Goal: Information Seeking & Learning: Find specific fact

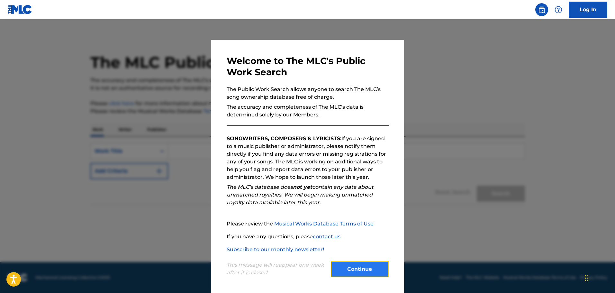
click at [362, 267] on button "Continue" at bounding box center [360, 269] width 58 height 16
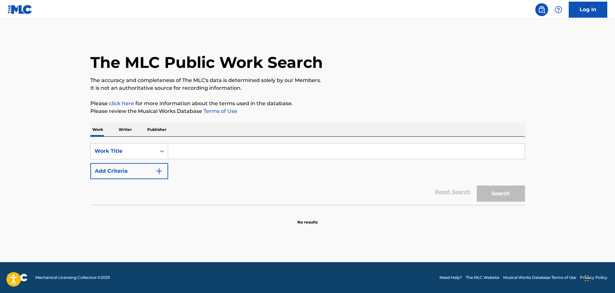
click at [180, 153] on input "Search Form" at bounding box center [346, 150] width 357 height 15
type input "Que hay más allá"
click at [490, 195] on button "Search" at bounding box center [501, 194] width 48 height 16
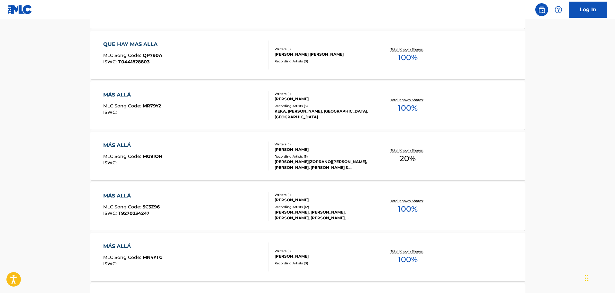
scroll to position [494, 0]
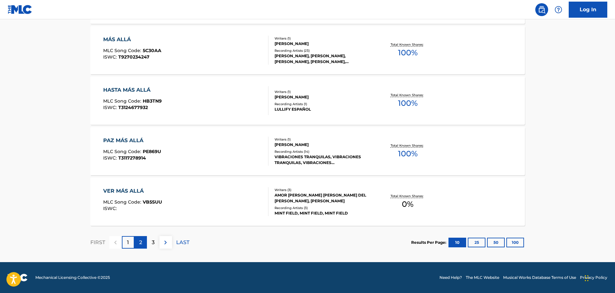
click at [141, 240] on p "2" at bounding box center [140, 243] width 3 height 8
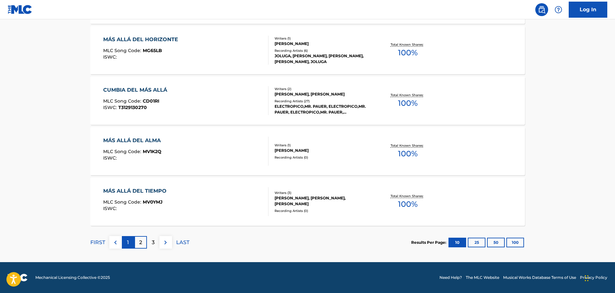
click at [126, 243] on div "1" at bounding box center [128, 242] width 13 height 13
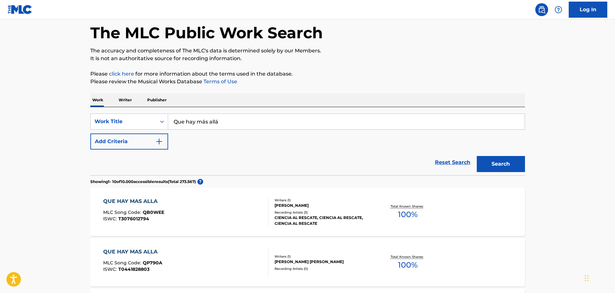
scroll to position [64, 0]
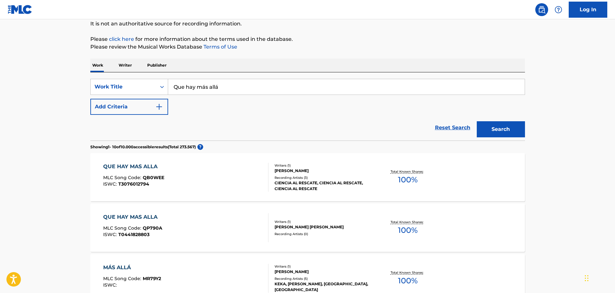
click at [145, 168] on div "QUE HAY MAS ALLA" at bounding box center [133, 167] width 61 height 8
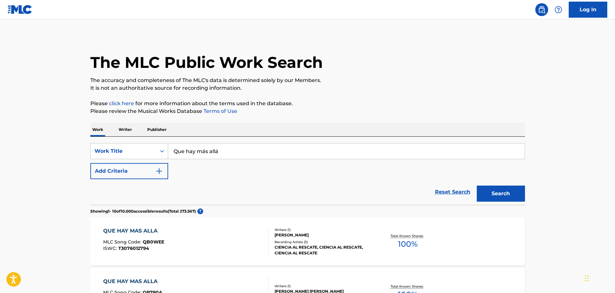
click at [129, 131] on p "Writer" at bounding box center [125, 130] width 17 height 14
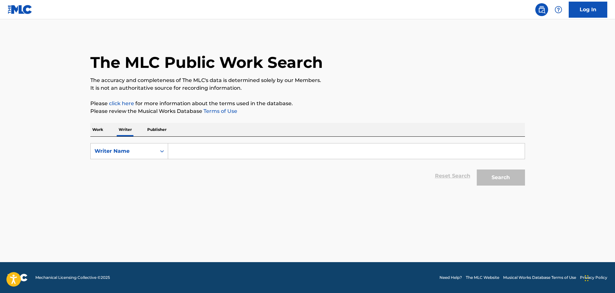
click at [213, 153] on input "Search Form" at bounding box center [346, 150] width 357 height 15
type input "[PERSON_NAME]"
click at [494, 179] on button "Search" at bounding box center [501, 177] width 48 height 16
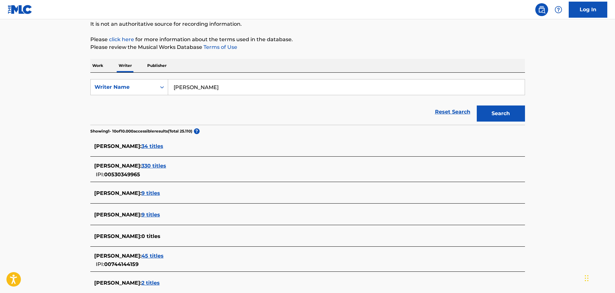
scroll to position [64, 0]
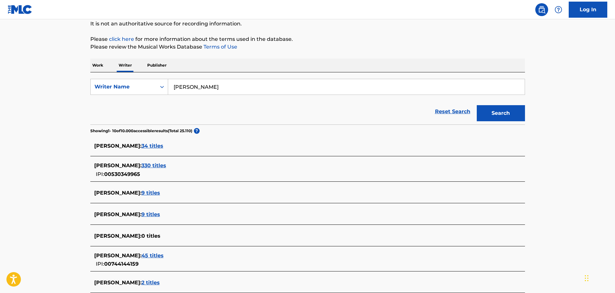
click at [163, 147] on span "34 titles" at bounding box center [153, 146] width 22 height 6
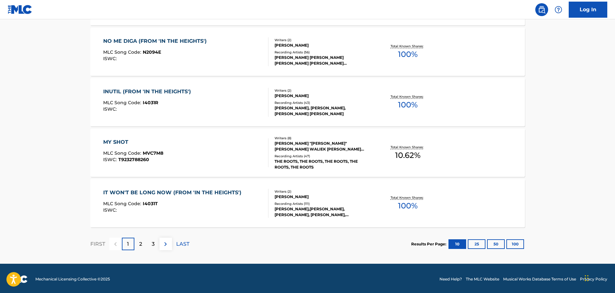
scroll to position [494, 0]
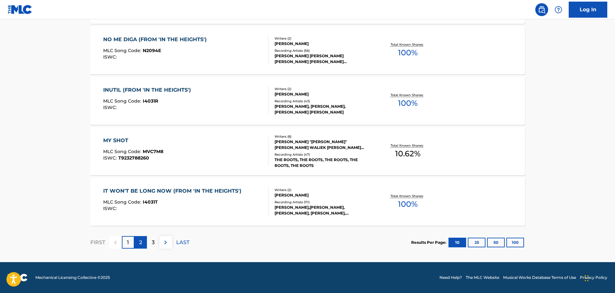
click at [143, 242] on div "2" at bounding box center [140, 242] width 13 height 13
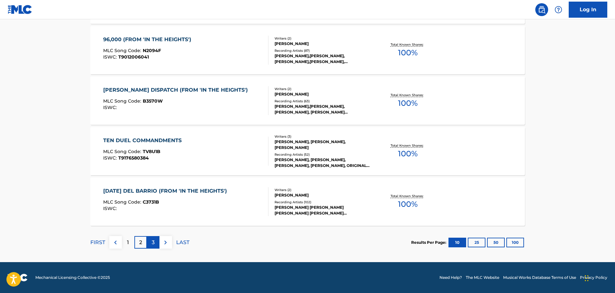
click at [156, 243] on div "3" at bounding box center [153, 242] width 13 height 13
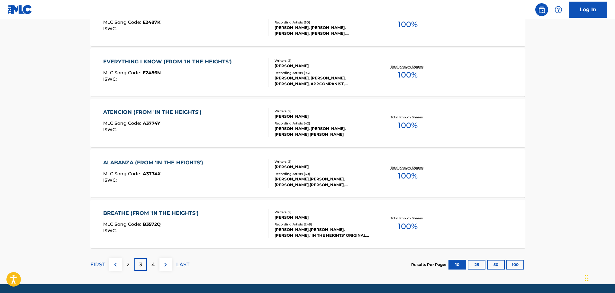
scroll to position [482, 0]
